Goal: Information Seeking & Learning: Learn about a topic

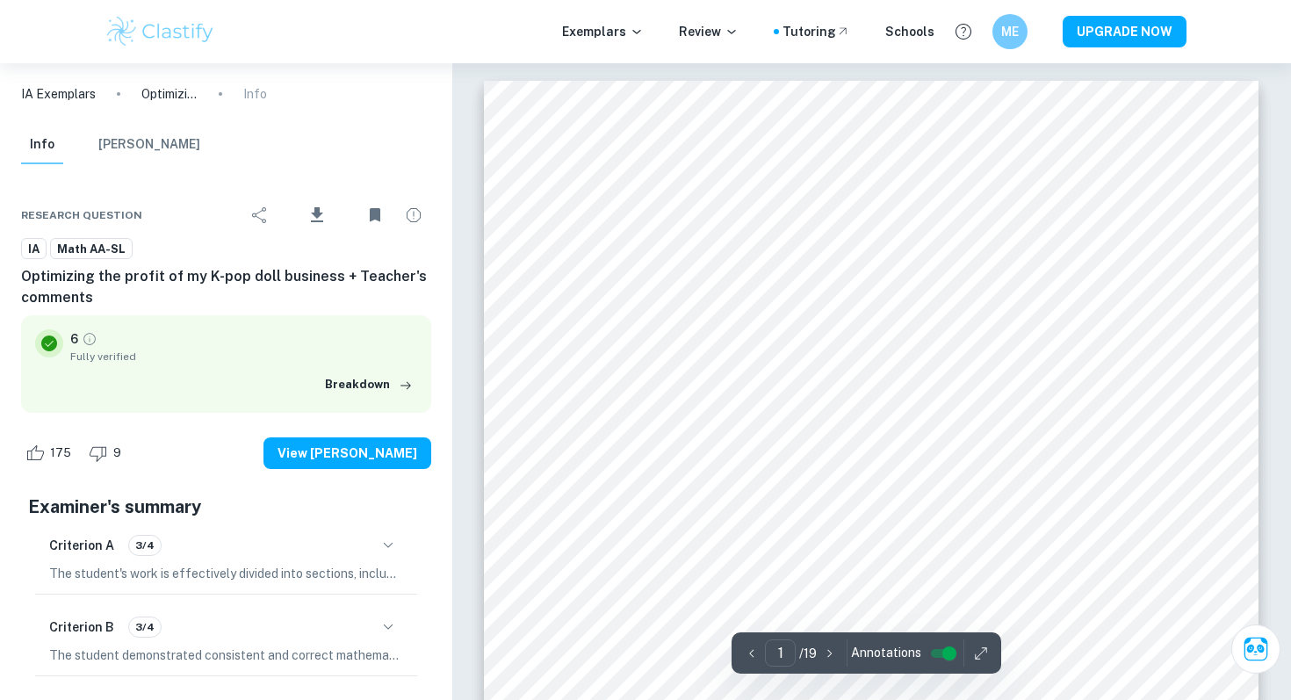
click at [169, 28] on img at bounding box center [160, 31] width 112 height 35
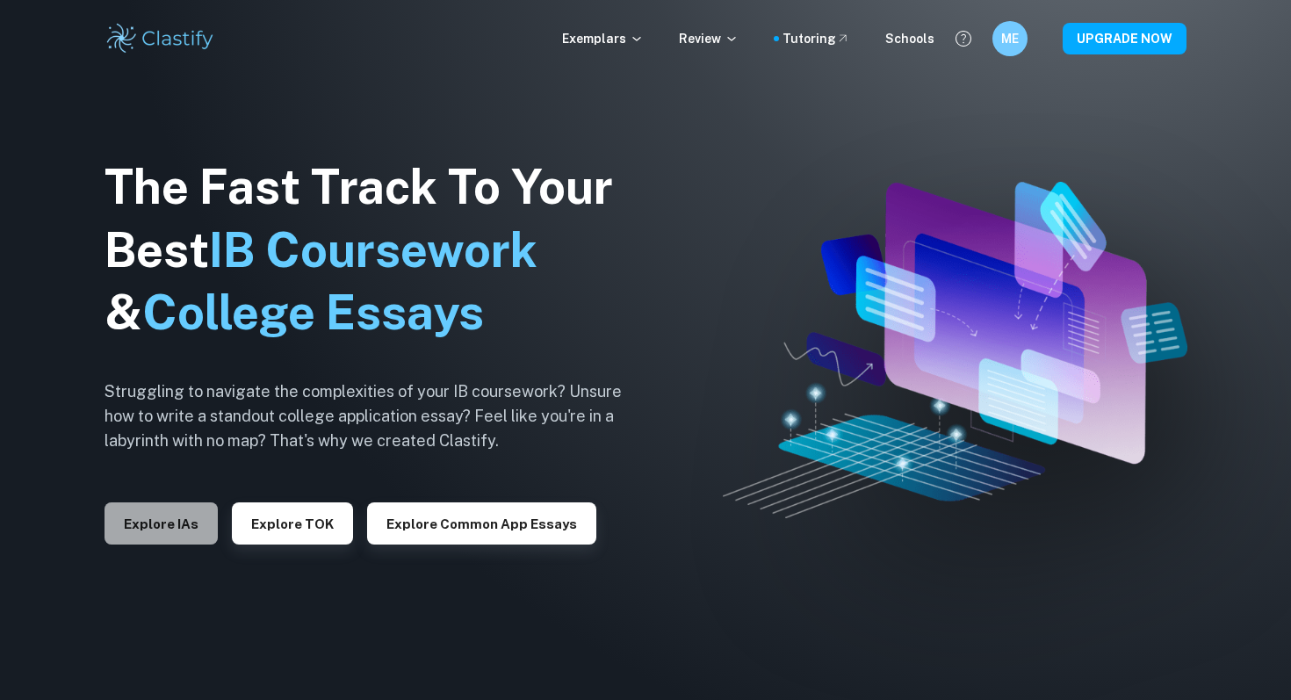
click at [153, 517] on button "Explore IAs" at bounding box center [160, 523] width 113 height 42
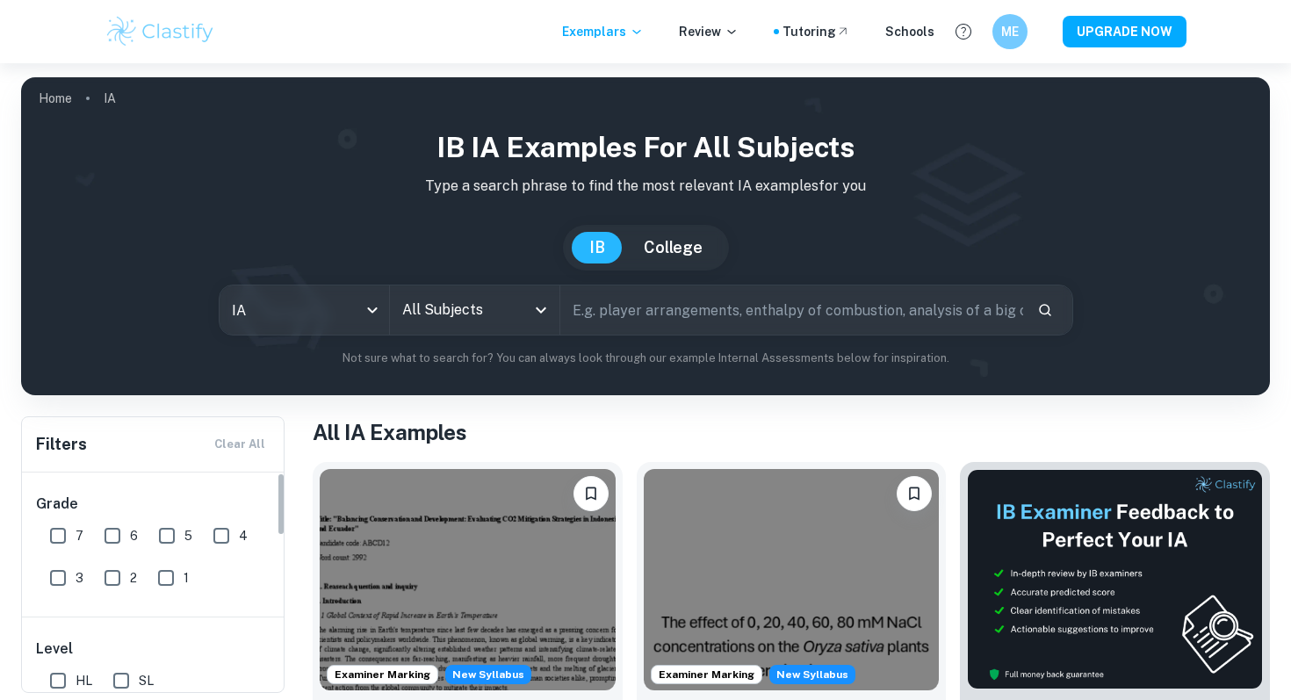
click at [53, 532] on input "7" at bounding box center [57, 535] width 35 height 35
checkbox input "true"
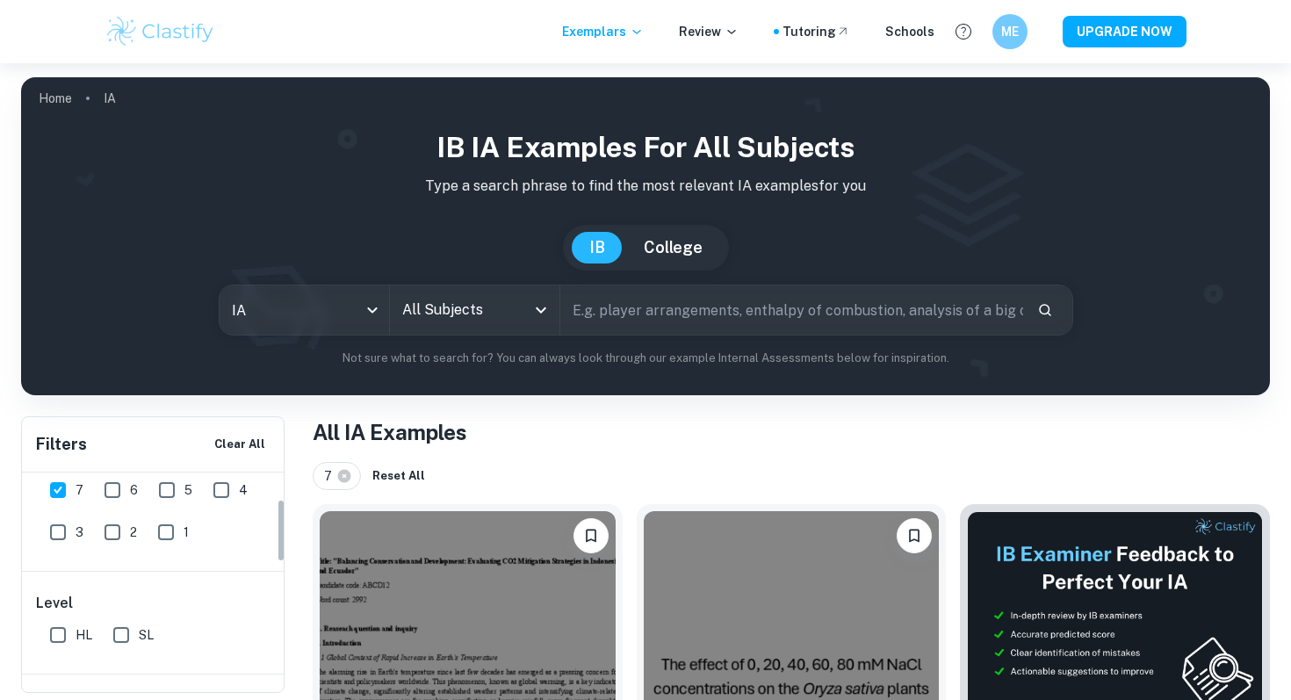
scroll to position [117, 0]
click at [116, 567] on input "SL" at bounding box center [121, 563] width 35 height 35
checkbox input "true"
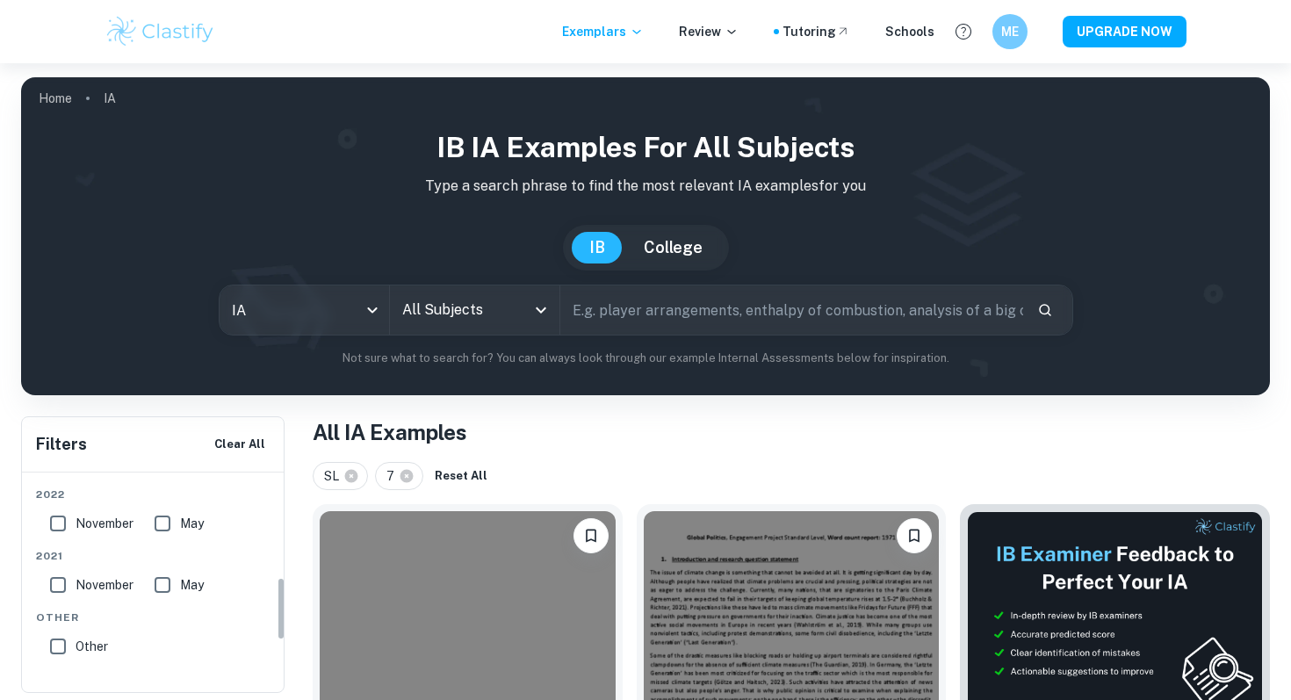
scroll to position [0, 0]
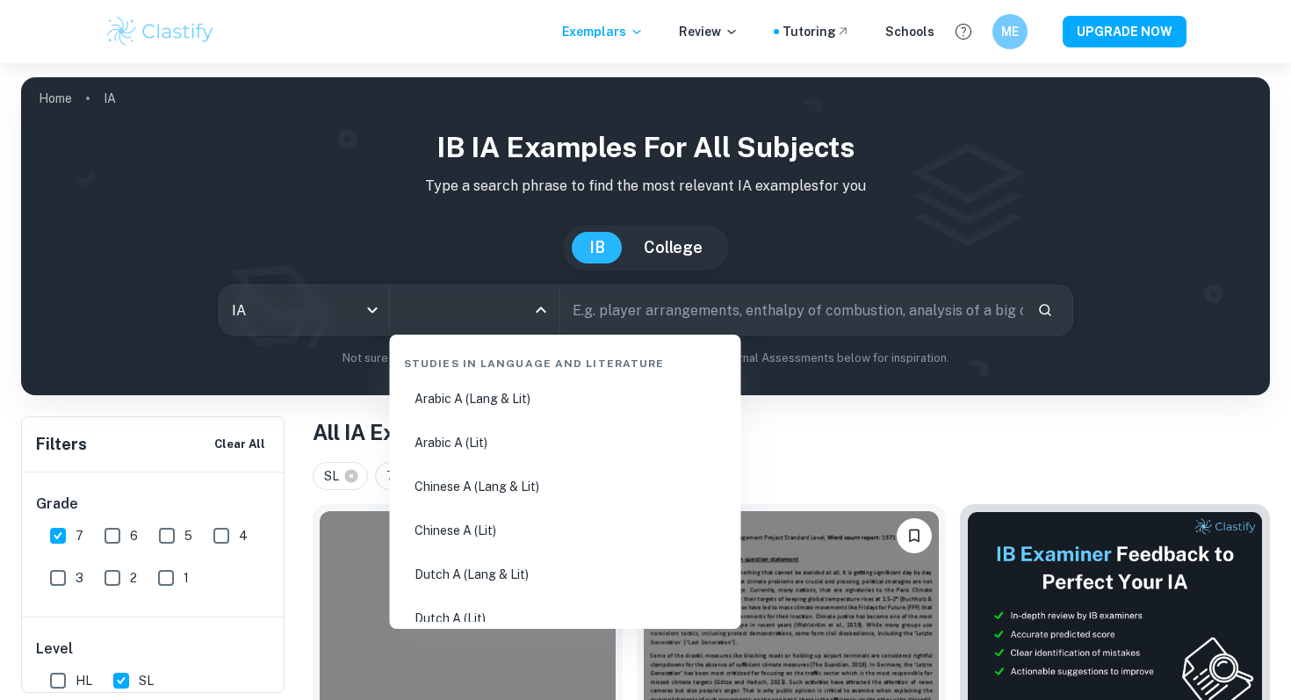
click at [434, 310] on input "All Subjects" at bounding box center [461, 309] width 127 height 33
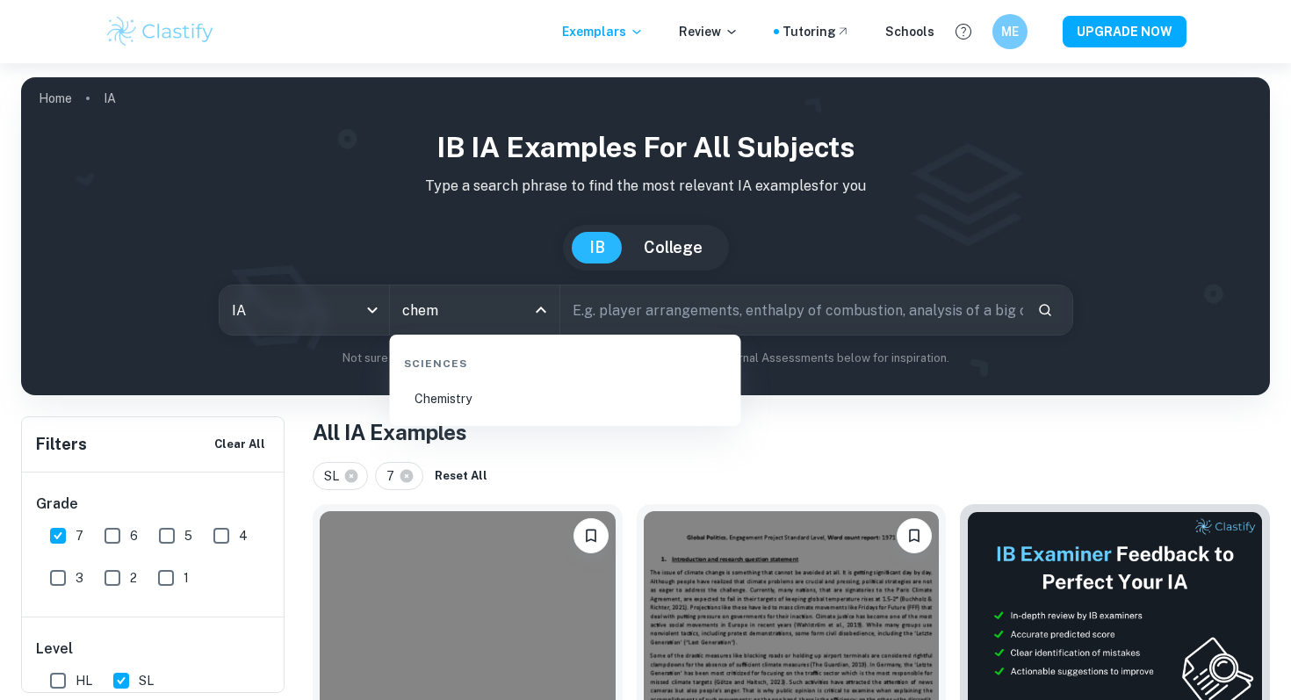
click at [468, 399] on li "Chemistry" at bounding box center [565, 398] width 337 height 40
type input "Chemistry"
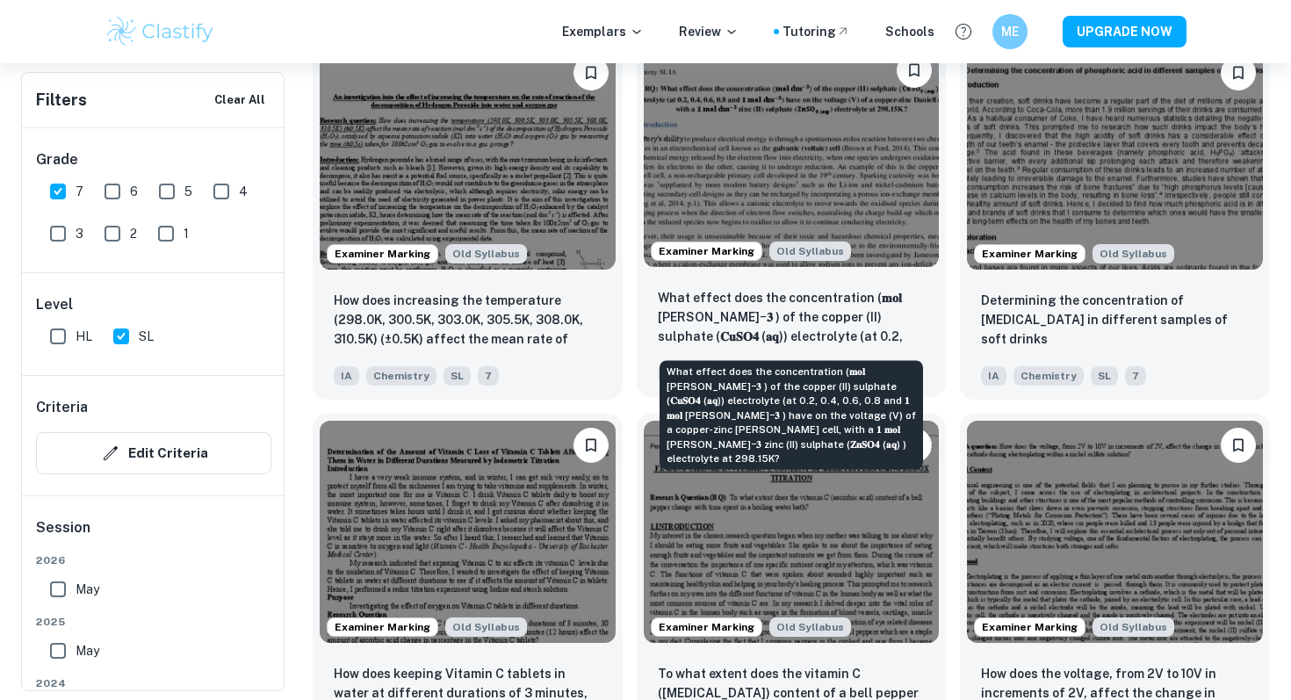
scroll to position [2110, 0]
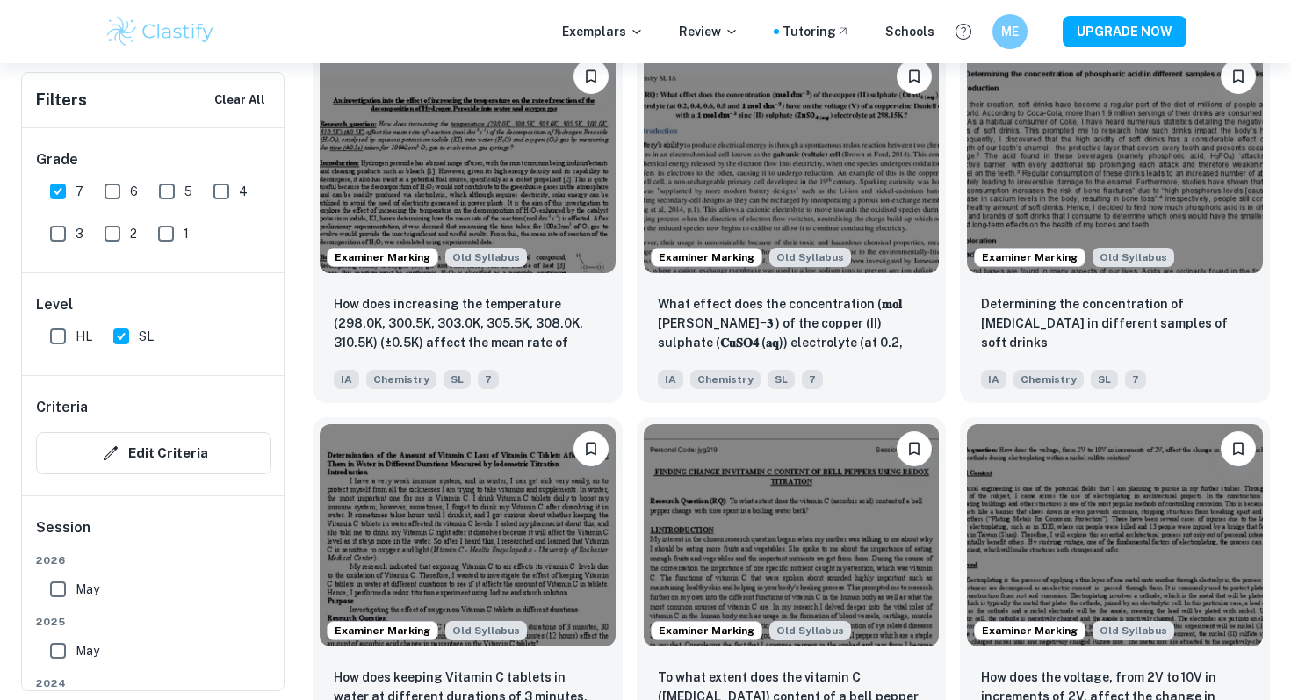
click at [949, 414] on div "Examiner Marking Old Syllabus How does the voltage, from 2V to 10V in increment…" at bounding box center [1108, 589] width 324 height 372
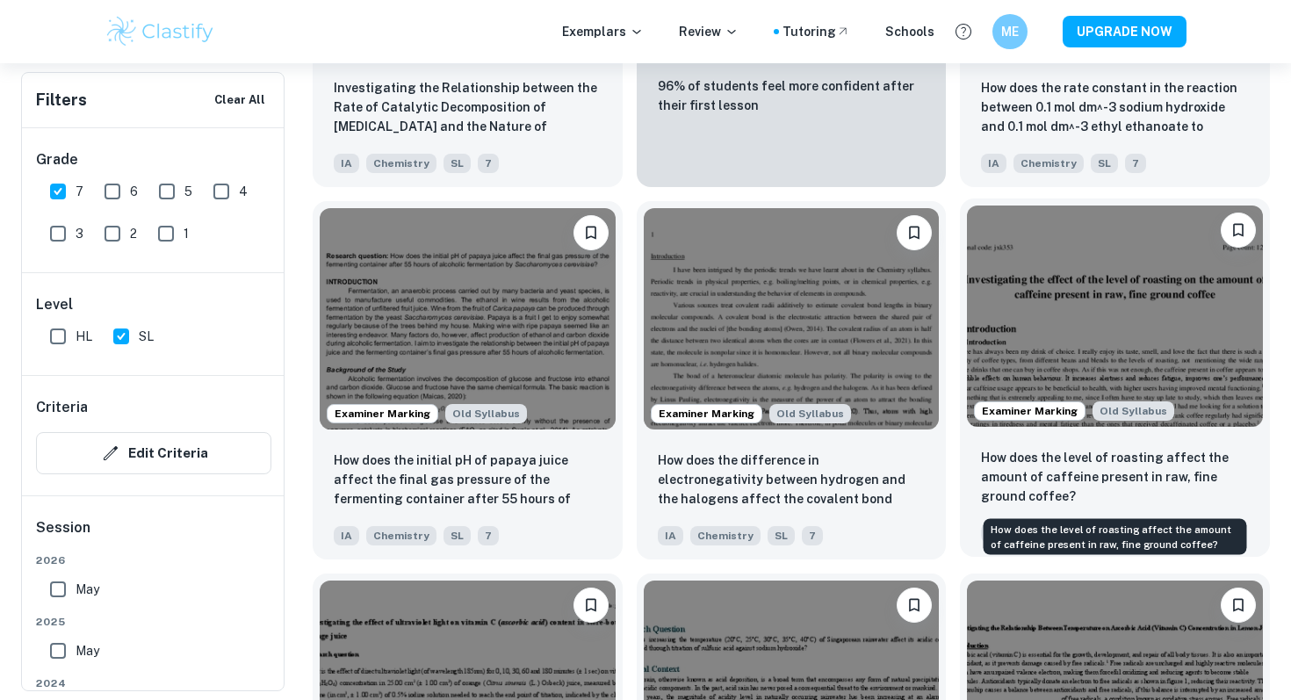
scroll to position [3458, 0]
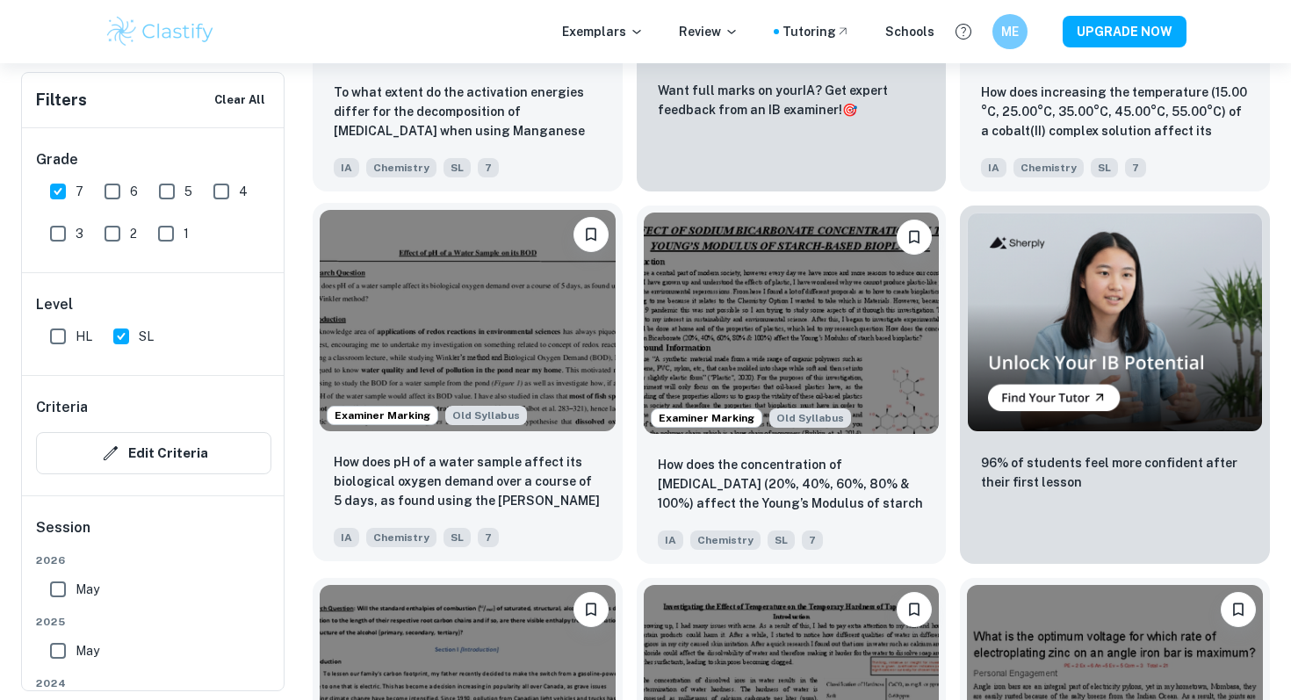
scroll to position [4944, 0]
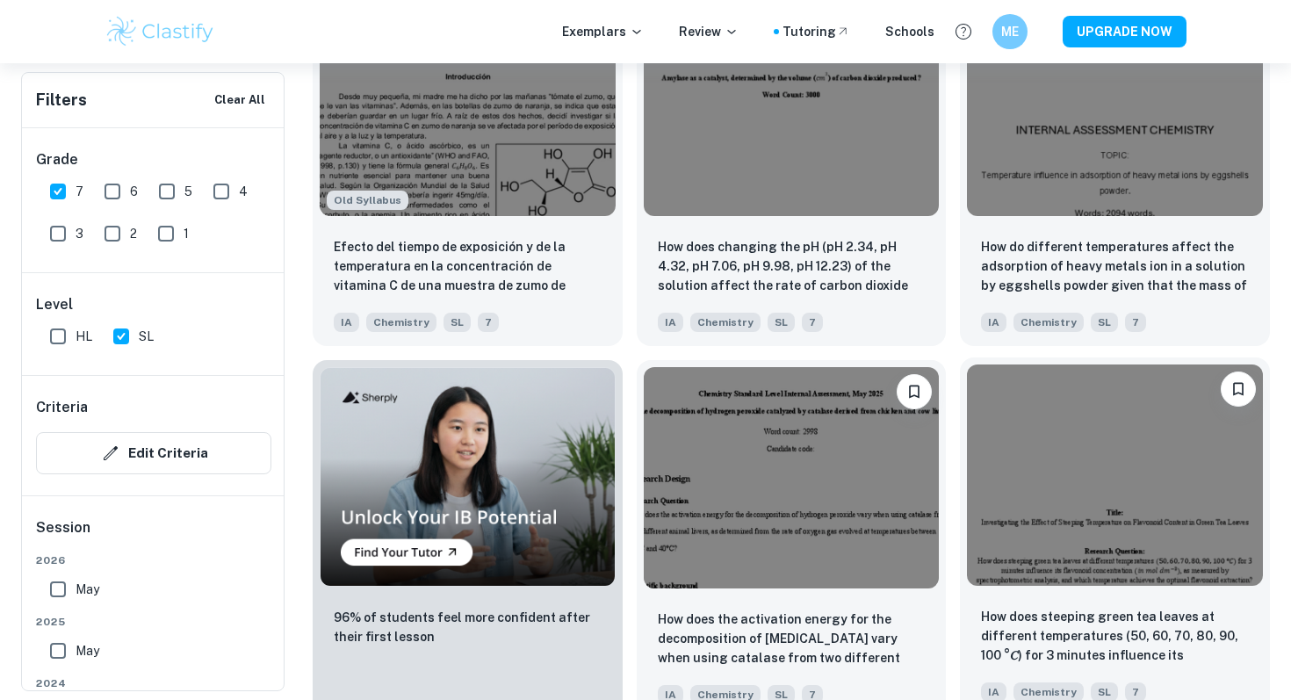
scroll to position [7032, 0]
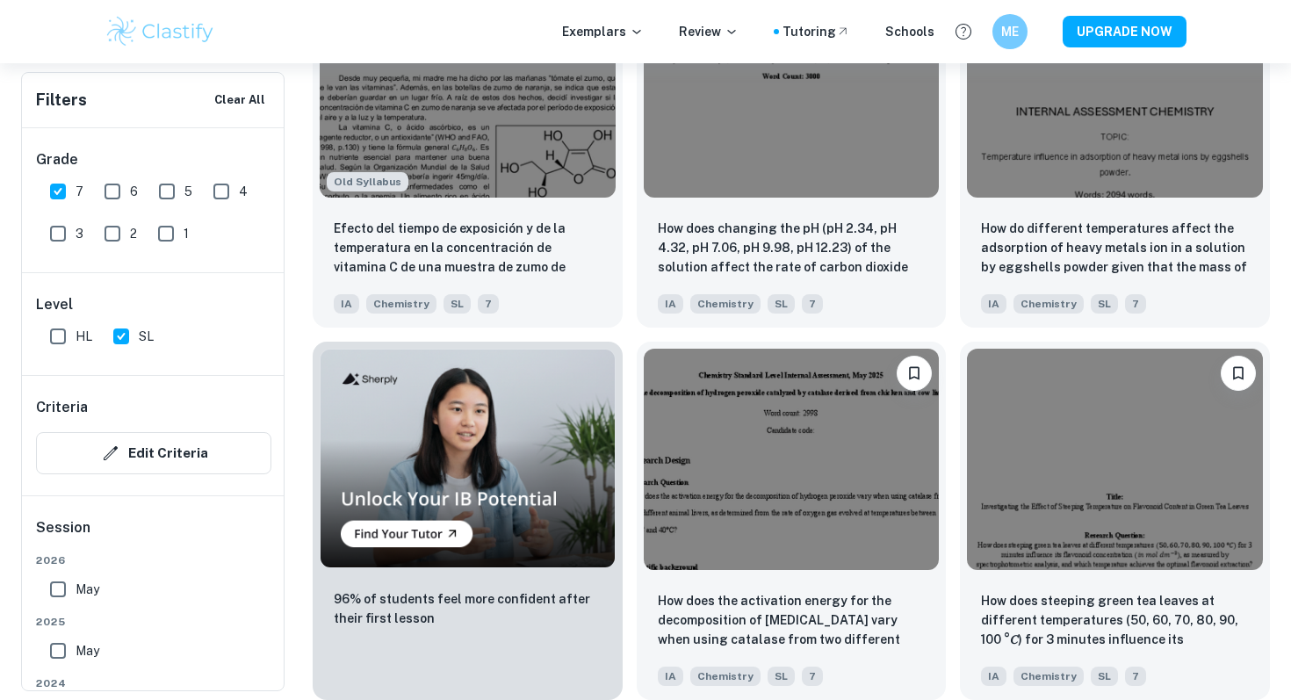
drag, startPoint x: 645, startPoint y: 599, endPoint x: 486, endPoint y: 4, distance: 616.0
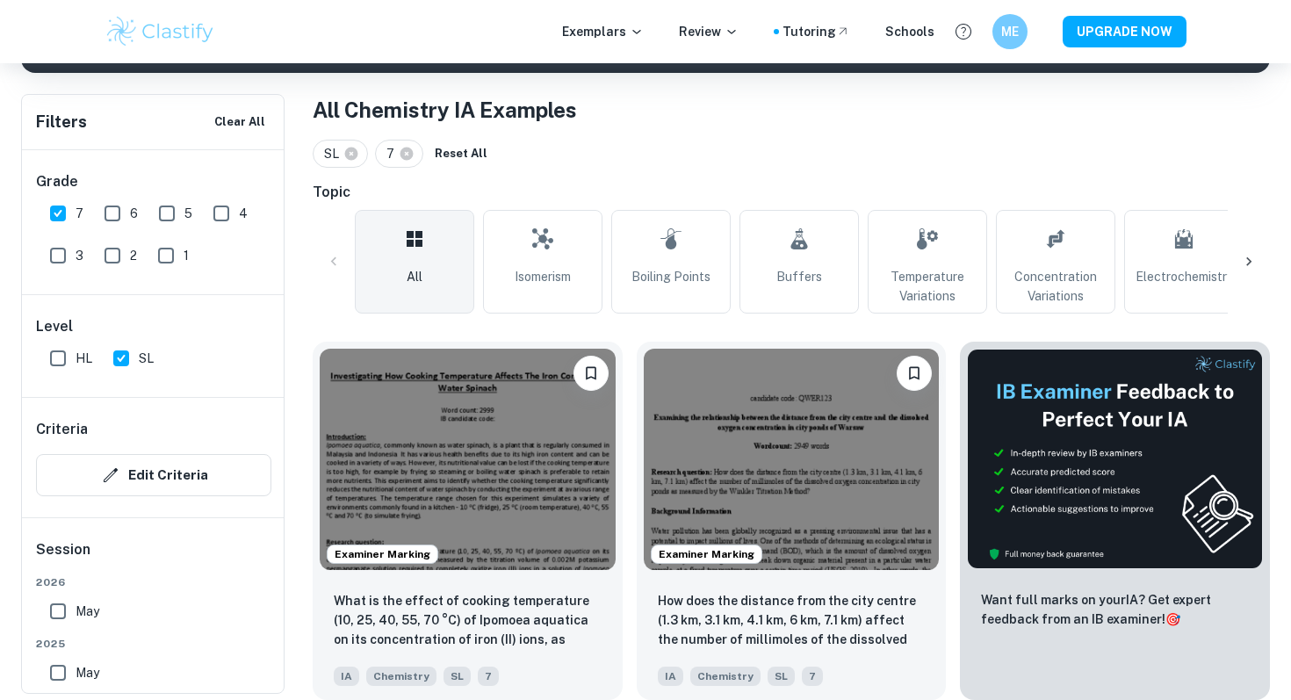
scroll to position [323, 0]
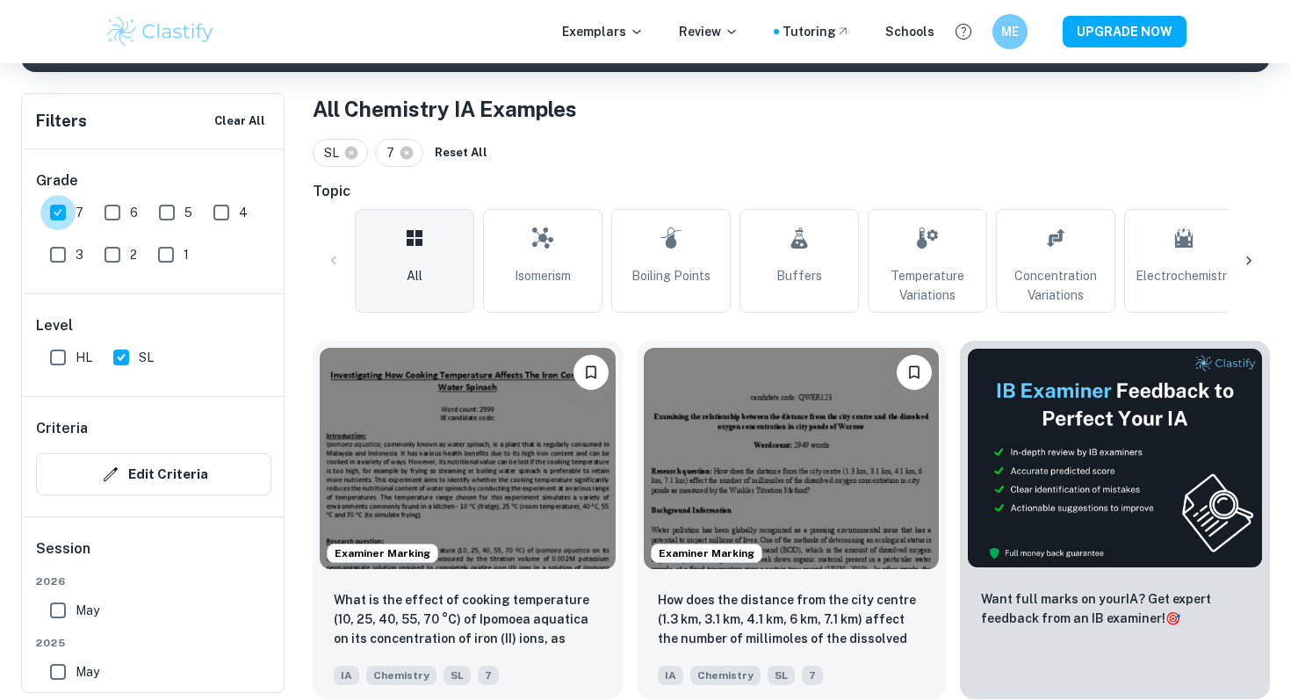
click at [59, 209] on input "7" at bounding box center [57, 212] width 35 height 35
checkbox input "false"
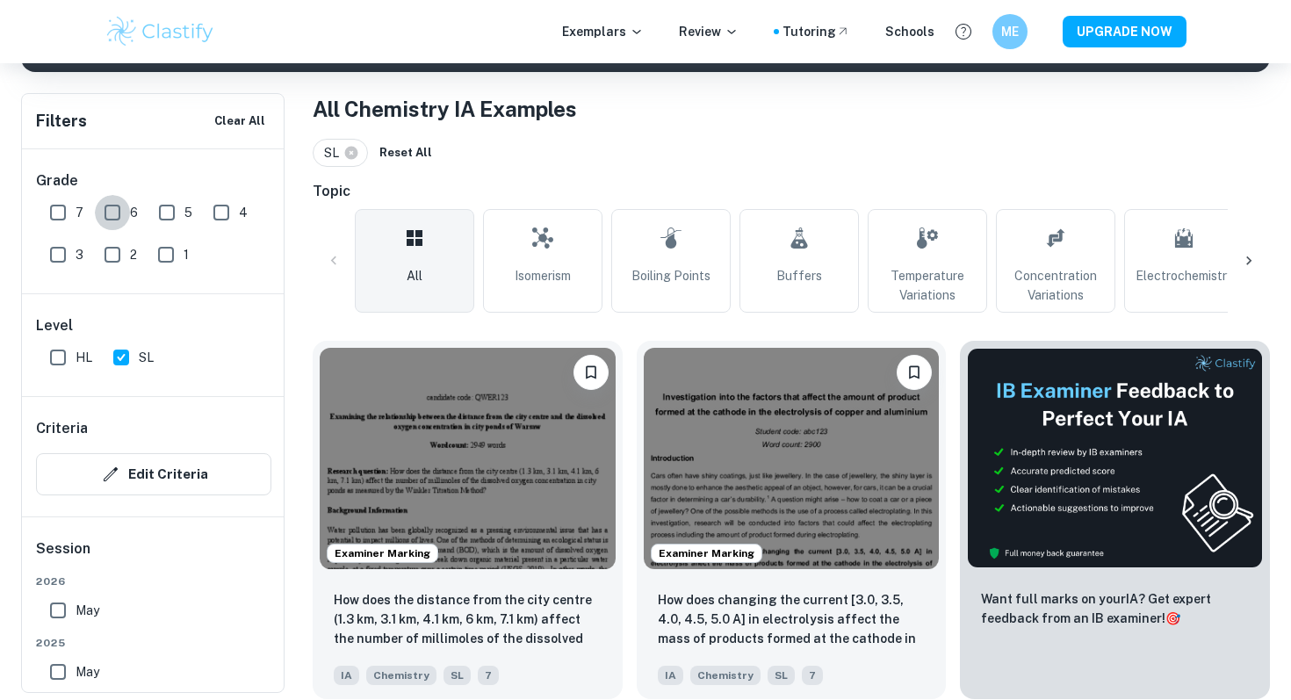
click at [112, 212] on input "6" at bounding box center [112, 212] width 35 height 35
checkbox input "true"
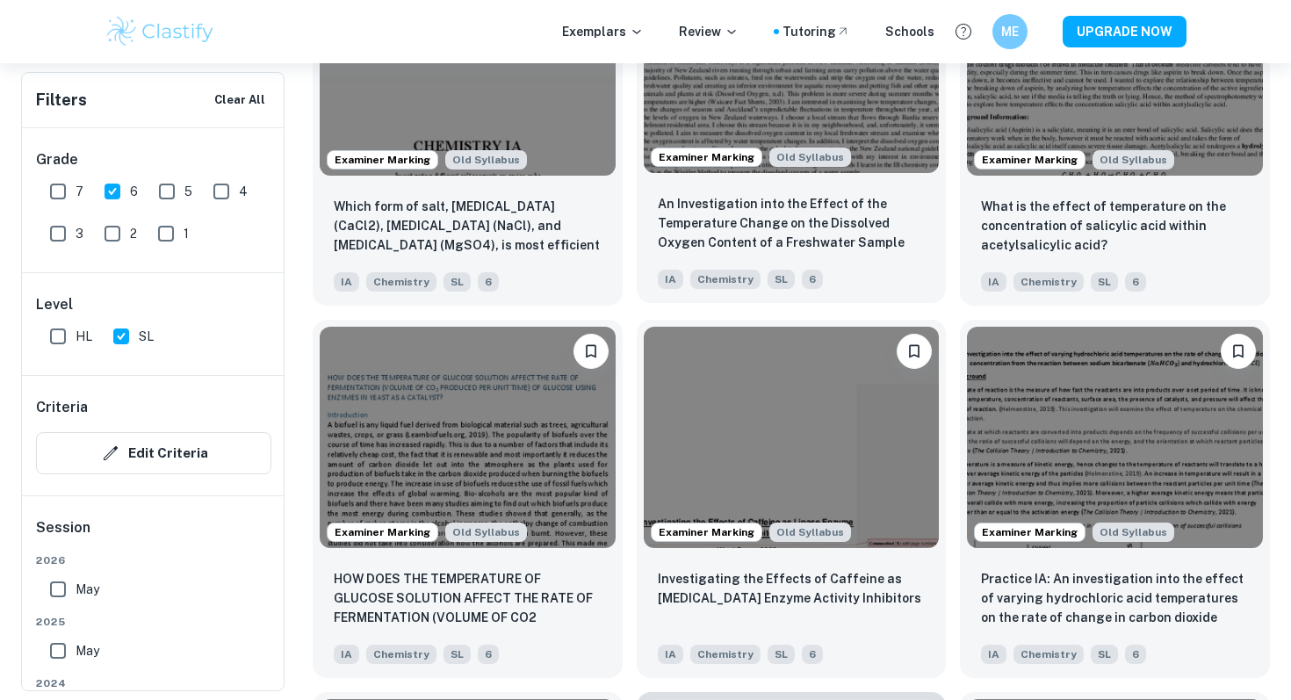
scroll to position [4079, 0]
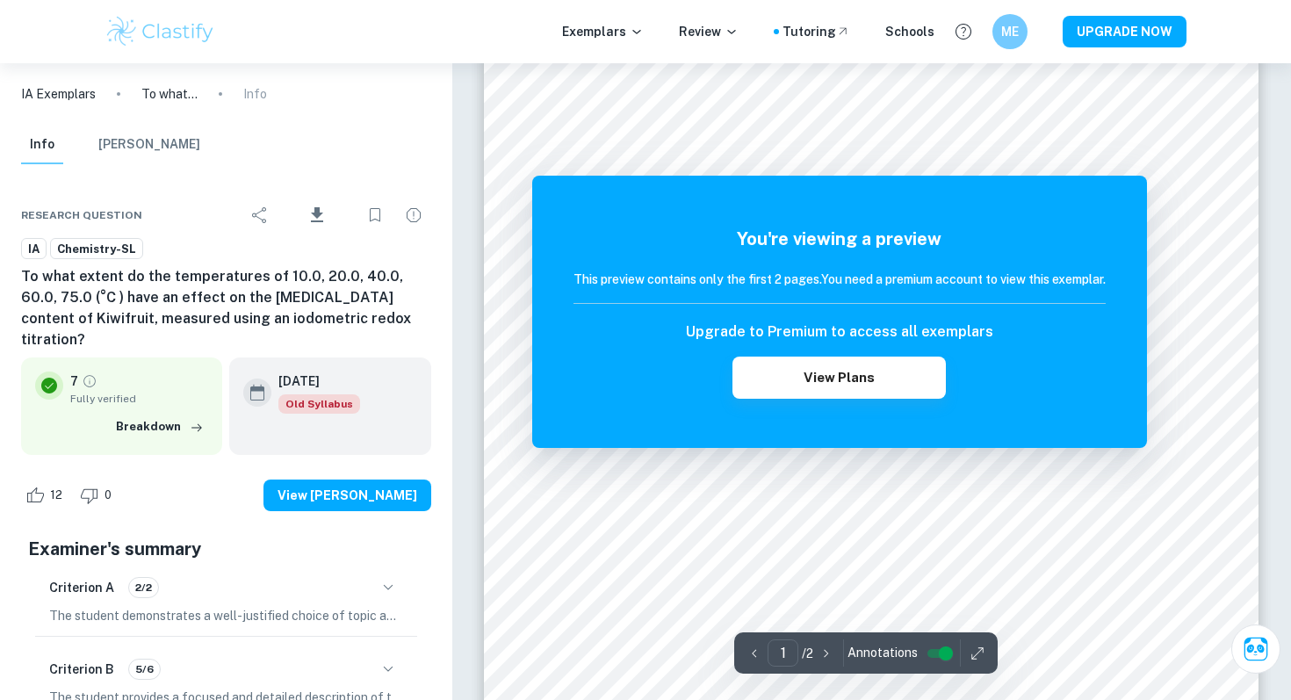
scroll to position [96, 0]
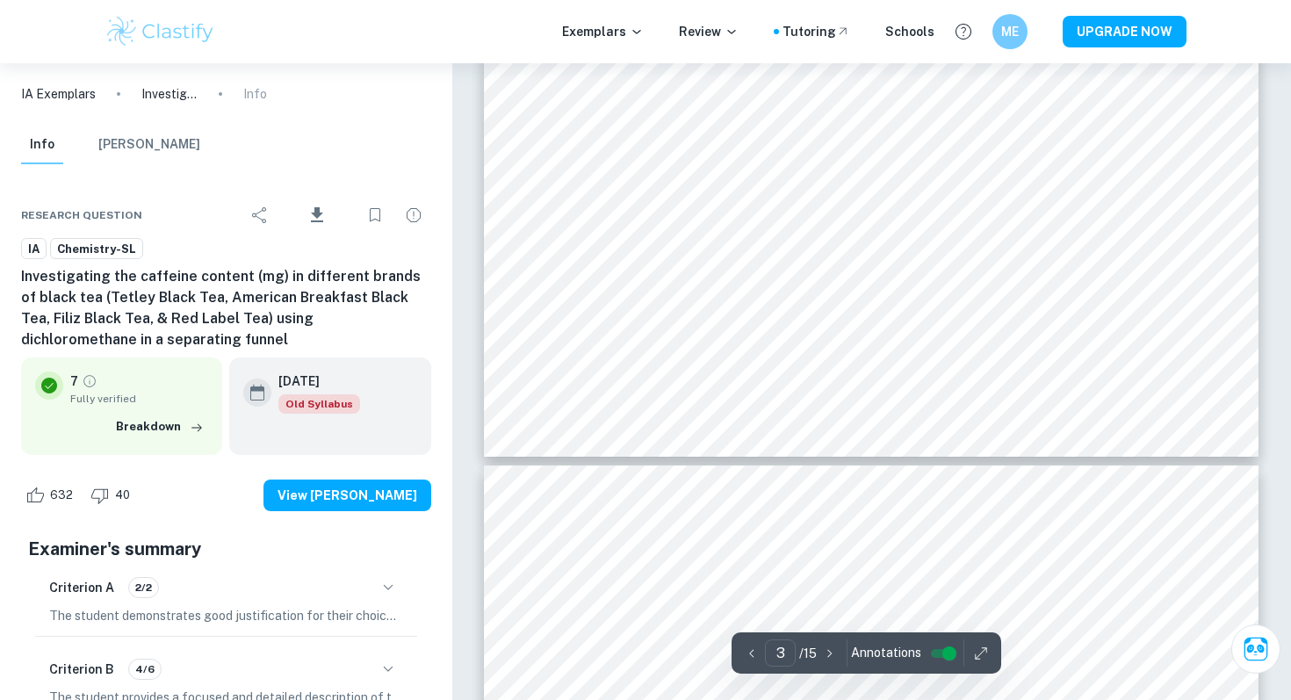
scroll to position [3168, 0]
